Goal: Task Accomplishment & Management: Use online tool/utility

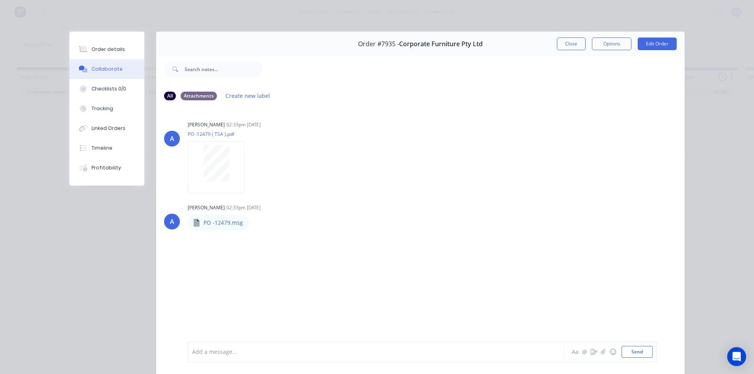
drag, startPoint x: 563, startPoint y: 45, endPoint x: 551, endPoint y: 42, distance: 12.3
click at [563, 45] on button "Close" at bounding box center [571, 43] width 29 height 13
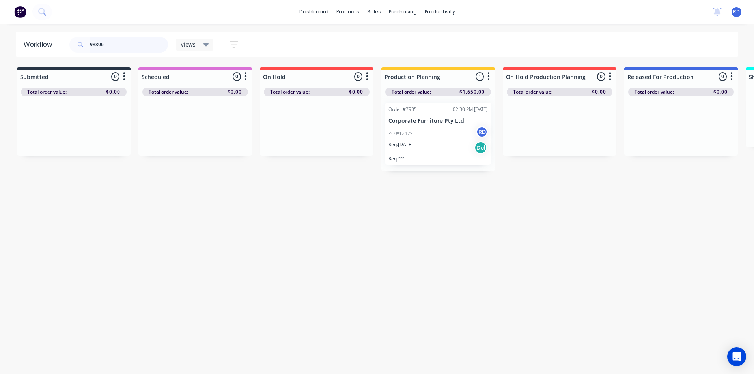
drag, startPoint x: 105, startPoint y: 44, endPoint x: 83, endPoint y: 45, distance: 22.5
click at [83, 45] on div "98806" at bounding box center [118, 45] width 99 height 16
click at [430, 126] on div "PO #A0155-4 [GEOGRAPHIC_DATA]" at bounding box center [438, 133] width 99 height 15
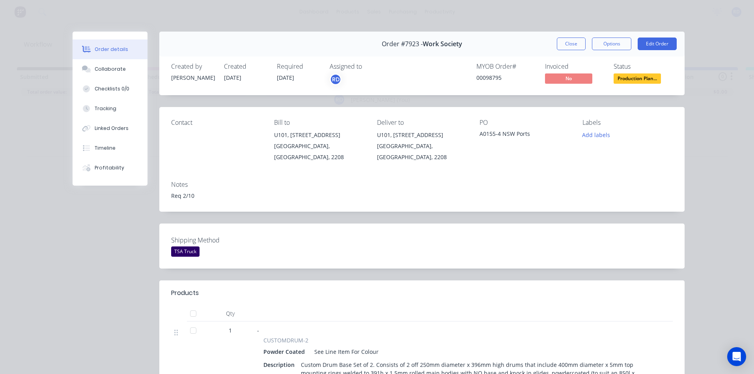
click at [332, 79] on div "RD" at bounding box center [336, 79] width 12 height 12
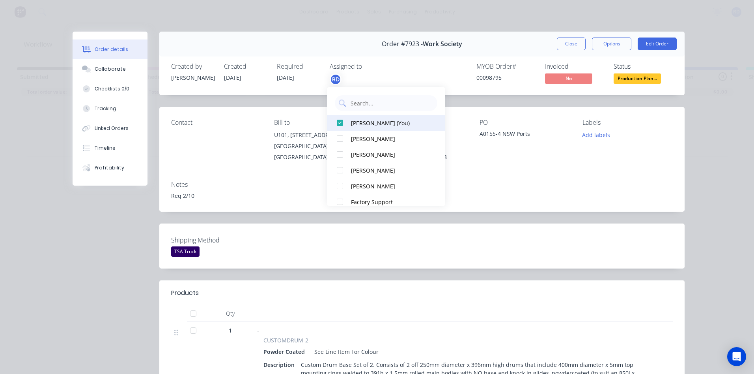
click at [341, 123] on div at bounding box center [340, 123] width 16 height 16
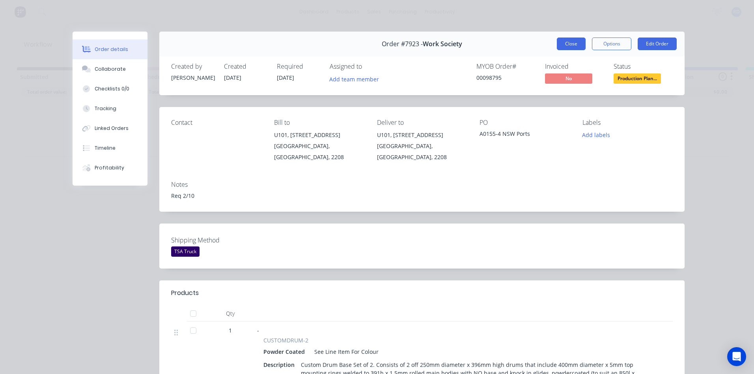
click at [572, 45] on button "Close" at bounding box center [571, 43] width 29 height 13
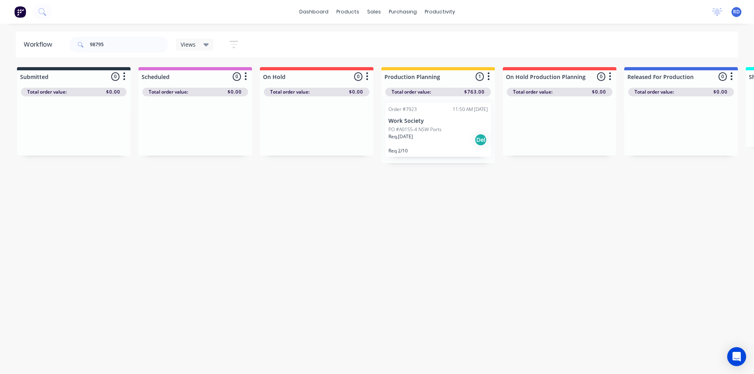
click at [644, 228] on div "Workflow 98795 Views Save new view None (Default) edit Delivery edit Production…" at bounding box center [377, 195] width 754 height 326
drag, startPoint x: 109, startPoint y: 45, endPoint x: 65, endPoint y: 41, distance: 43.9
click at [65, 42] on header "Workflow 98795 Views Save new view None (Default) edit Delivery edit Production…" at bounding box center [377, 45] width 723 height 26
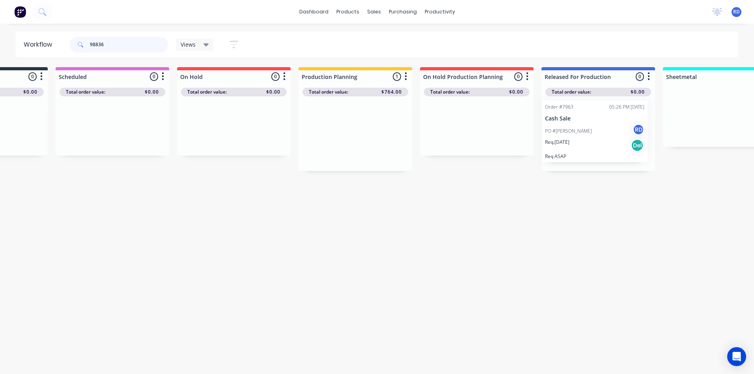
scroll to position [0, 90]
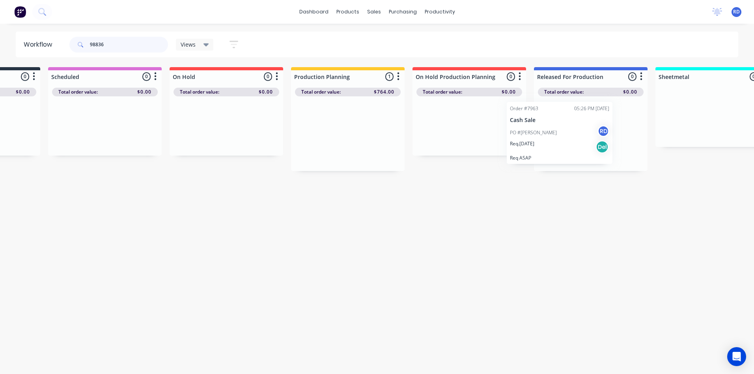
drag, startPoint x: 423, startPoint y: 144, endPoint x: 555, endPoint y: 146, distance: 131.8
click at [552, 145] on div "Submitted 0 Sort By Created date Required date Order number Customer name Most …" at bounding box center [676, 119] width 1545 height 104
click at [582, 255] on div "Workflow 98836 Views Save new view None (Default) edit Delivery edit Production…" at bounding box center [287, 195] width 754 height 326
drag, startPoint x: 132, startPoint y: 47, endPoint x: 82, endPoint y: 45, distance: 49.3
click at [83, 45] on div "98836" at bounding box center [118, 45] width 99 height 16
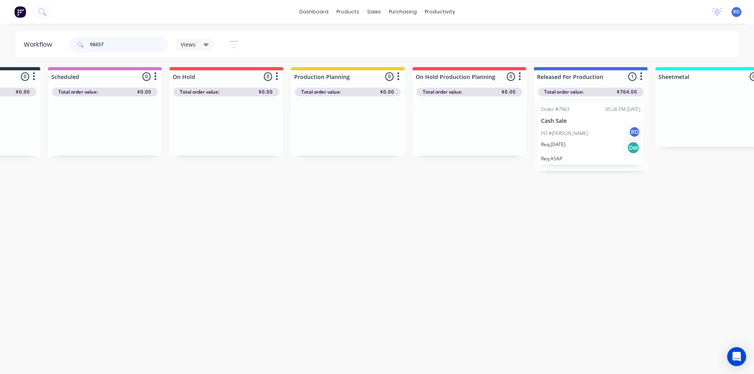
type input "98657"
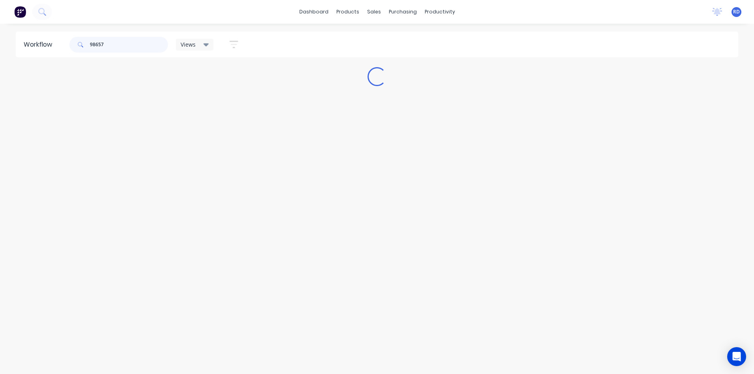
scroll to position [0, 0]
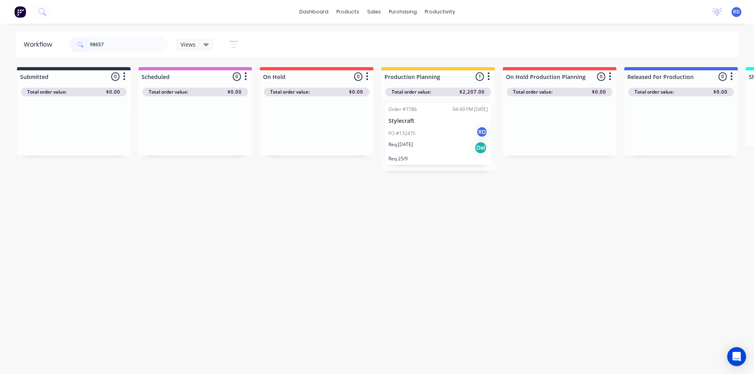
click at [417, 140] on div "PO #132475 RD" at bounding box center [438, 133] width 99 height 15
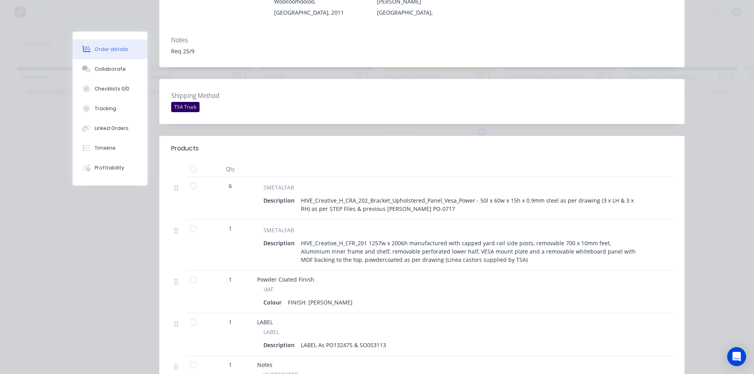
scroll to position [158, 0]
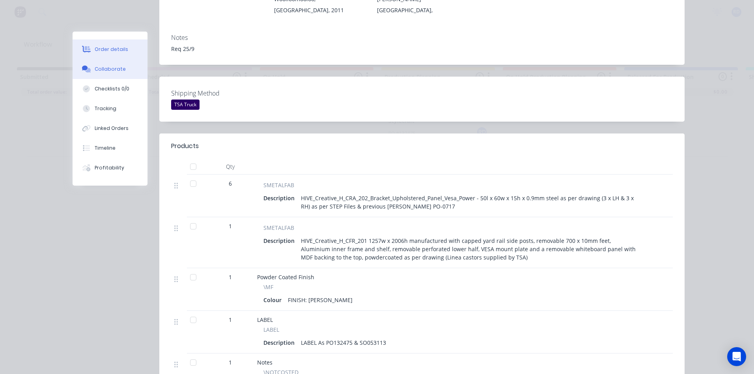
click at [111, 69] on div "Collaborate" at bounding box center [110, 68] width 31 height 7
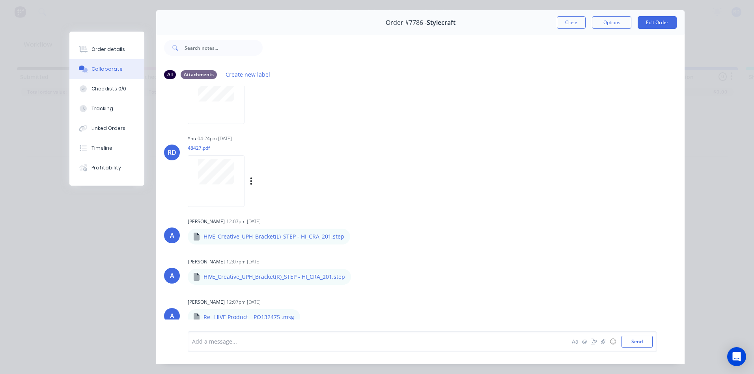
scroll to position [42, 0]
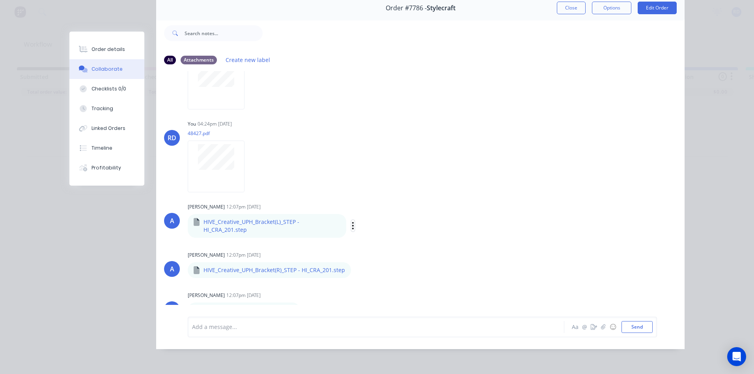
click at [352, 221] on icon "button" at bounding box center [353, 225] width 2 height 9
click at [381, 246] on button "Download" at bounding box center [405, 247] width 89 height 18
click at [352, 270] on icon "button" at bounding box center [353, 273] width 2 height 7
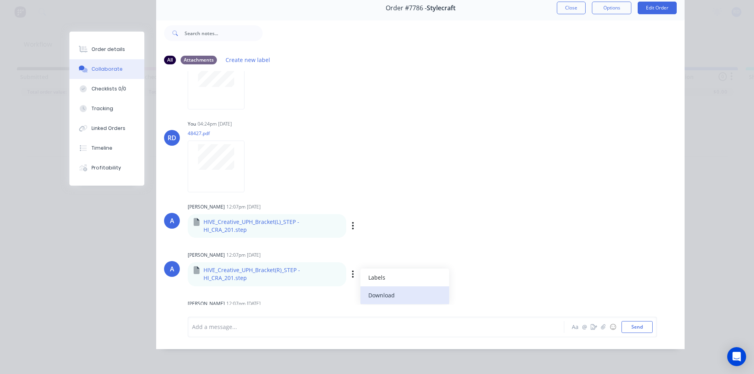
click at [384, 286] on button "Download" at bounding box center [405, 295] width 89 height 18
click at [452, 309] on div "Add a message... Aa @ ☺ Send" at bounding box center [420, 327] width 529 height 44
click at [306, 314] on icon "button" at bounding box center [307, 318] width 2 height 9
click at [327, 307] on button "Download" at bounding box center [358, 316] width 89 height 18
click at [651, 253] on div "A [PERSON_NAME] 12:07pm [DATE] HIVE_Creative_UPH_Bracket(R)_STEP - HI_CRA_201.s…" at bounding box center [420, 267] width 529 height 37
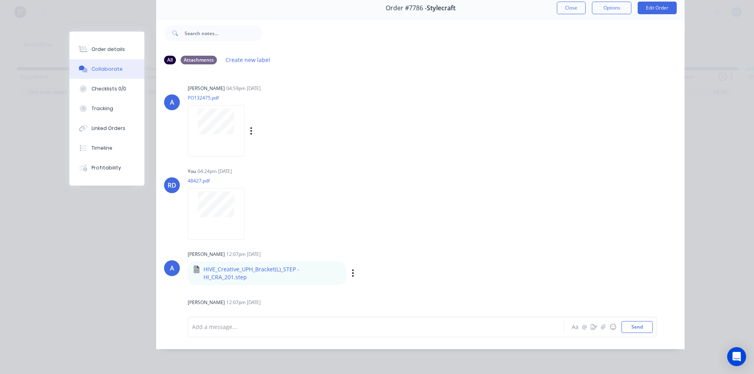
scroll to position [0, 0]
click at [574, 7] on button "Close" at bounding box center [571, 8] width 29 height 13
